Goal: Information Seeking & Learning: Learn about a topic

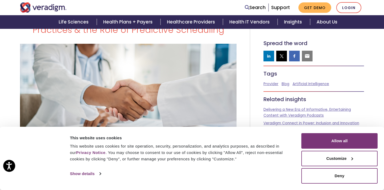
scroll to position [80, 0]
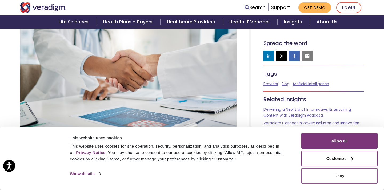
click at [350, 181] on button "Deny" at bounding box center [340, 175] width 76 height 15
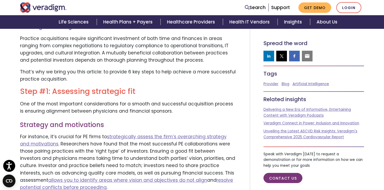
scroll to position [389, 0]
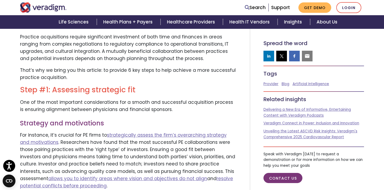
click at [86, 139] on p "For instance, it’s crucial for PE firms to strategically assess the firm’s over…" at bounding box center [128, 161] width 217 height 58
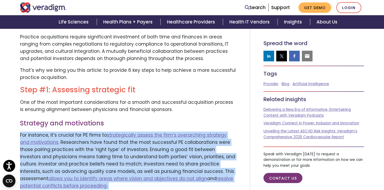
click at [86, 139] on p "For instance, it’s crucial for PE firms to strategically assess the firm’s over…" at bounding box center [128, 161] width 217 height 58
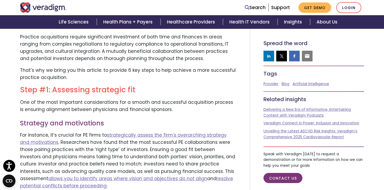
click at [86, 139] on p "For instance, it’s crucial for PE firms to strategically assess the firm’s over…" at bounding box center [128, 161] width 217 height 58
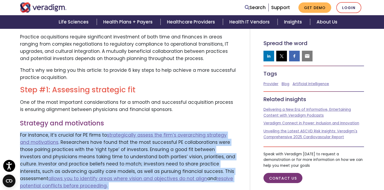
click at [86, 139] on p "For instance, it’s crucial for PE firms to strategically assess the firm’s over…" at bounding box center [128, 161] width 217 height 58
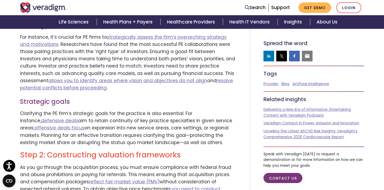
scroll to position [488, 0]
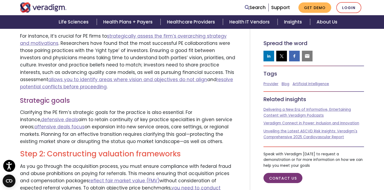
click at [82, 115] on p "Clarifying the PE firm’s strategic goals for the practice is also essential. Fo…" at bounding box center [128, 127] width 217 height 36
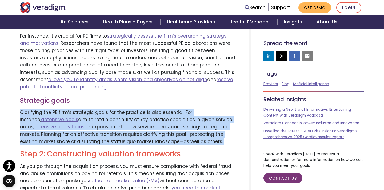
click at [82, 115] on p "Clarifying the PE firm’s strategic goals for the practice is also essential. Fo…" at bounding box center [128, 127] width 217 height 36
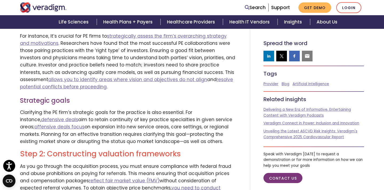
click at [82, 115] on p "Clarifying the PE firm’s strategic goals for the practice is also essential. Fo…" at bounding box center [128, 127] width 217 height 36
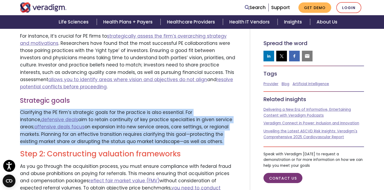
click at [82, 115] on p "Clarifying the PE firm’s strategic goals for the practice is also essential. Fo…" at bounding box center [128, 127] width 217 height 36
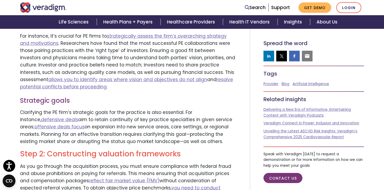
click at [82, 115] on p "Clarifying the PE firm’s strategic goals for the practice is also essential. Fo…" at bounding box center [128, 127] width 217 height 36
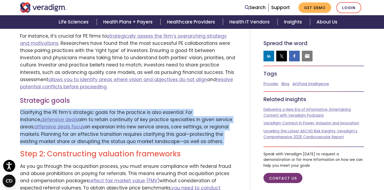
click at [82, 115] on p "Clarifying the PE firm’s strategic goals for the practice is also essential. Fo…" at bounding box center [128, 127] width 217 height 36
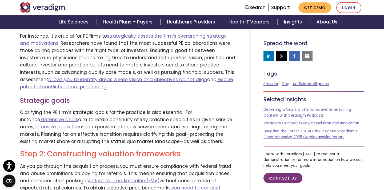
click at [82, 115] on p "Clarifying the PE firm’s strategic goals for the practice is also essential. Fo…" at bounding box center [128, 127] width 217 height 36
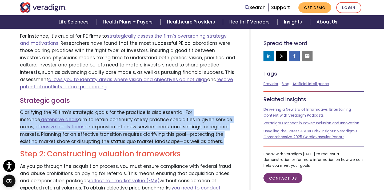
click at [90, 125] on p "Clarifying the PE firm’s strategic goals for the practice is also essential. Fo…" at bounding box center [128, 127] width 217 height 36
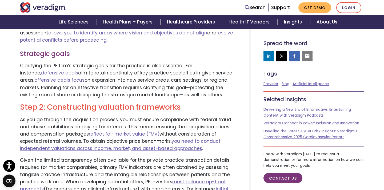
scroll to position [539, 0]
